Goal: Task Accomplishment & Management: Use online tool/utility

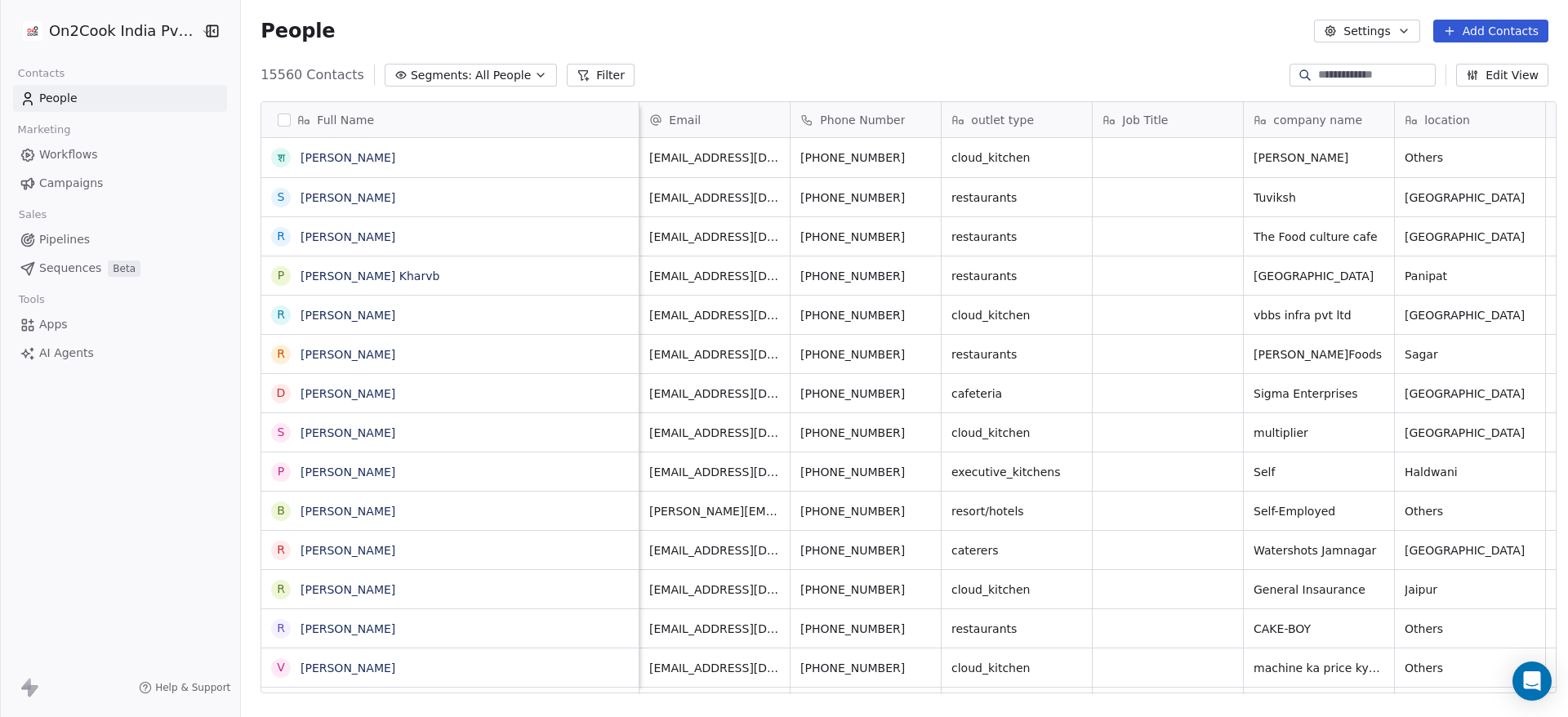
scroll to position [612, 1316]
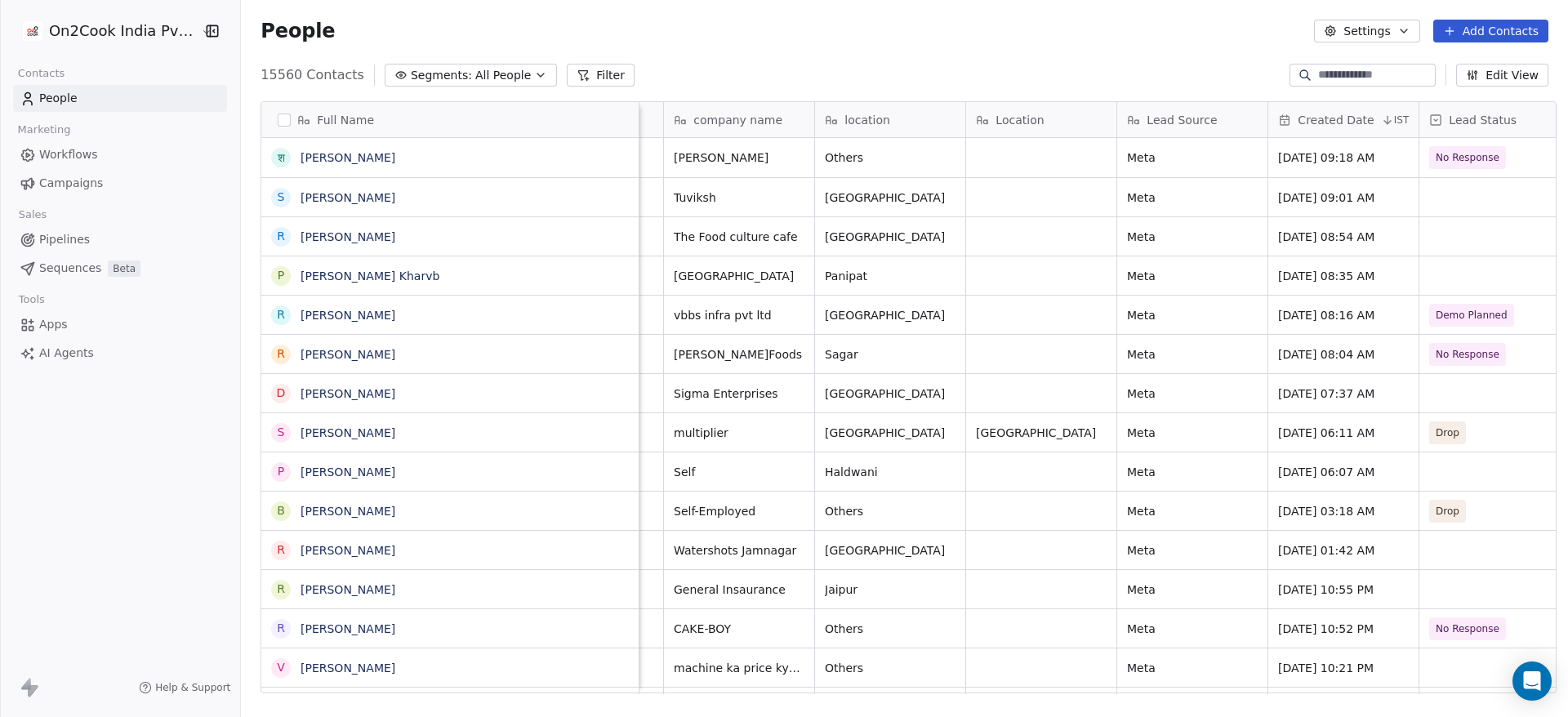
click at [87, 160] on span "Workflows" at bounding box center [68, 155] width 59 height 17
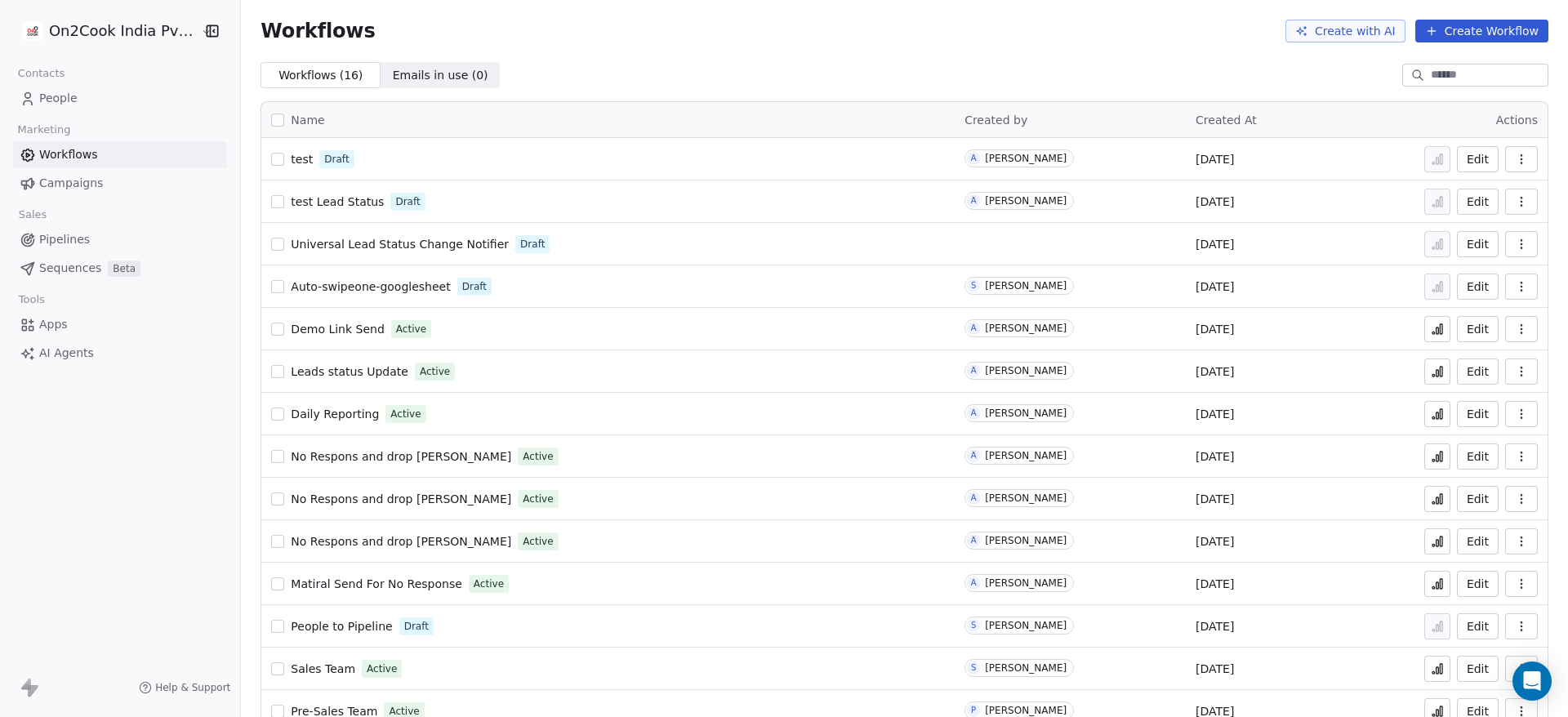
click at [357, 374] on span "Leads status Update" at bounding box center [350, 372] width 118 height 13
click at [326, 331] on span "Demo Link Send" at bounding box center [337, 329] width 93 height 13
click at [1515, 329] on icon "button" at bounding box center [1522, 329] width 13 height 13
click at [345, 327] on span "Demo Link Send" at bounding box center [337, 329] width 93 height 13
